Goal: Information Seeking & Learning: Learn about a topic

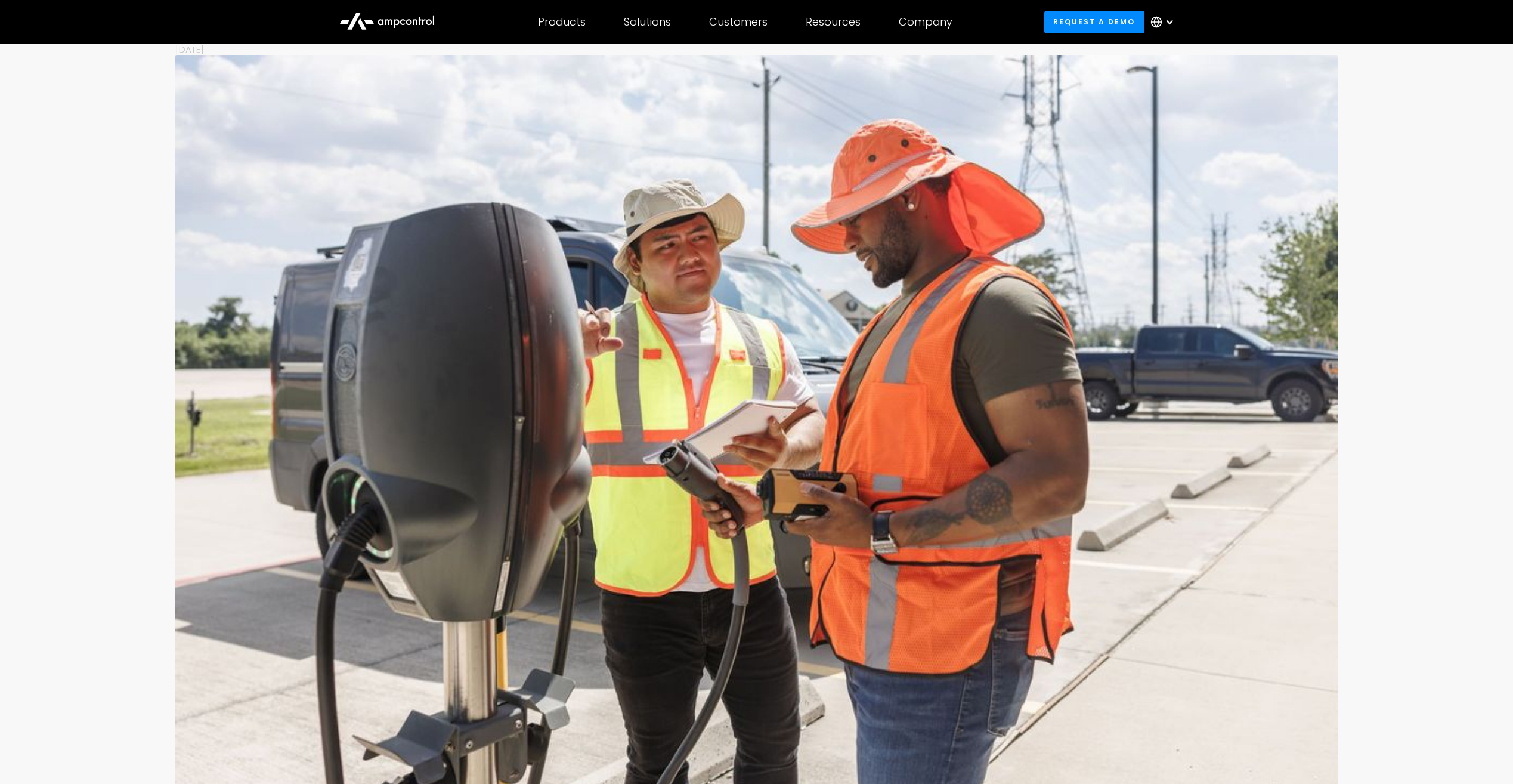
scroll to position [170, 0]
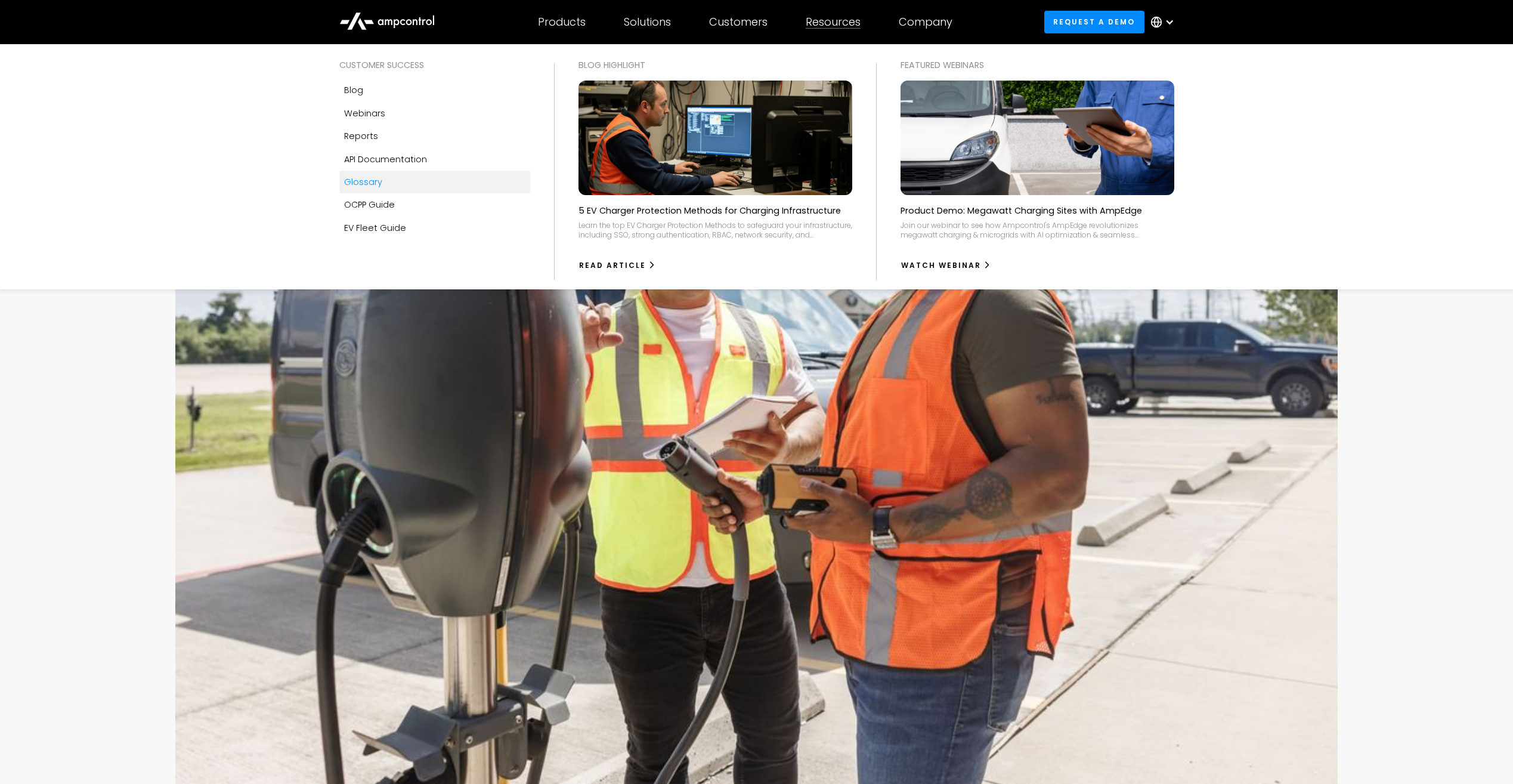
click at [384, 182] on link "Glossary" at bounding box center [435, 181] width 191 height 22
